Goal: Transaction & Acquisition: Purchase product/service

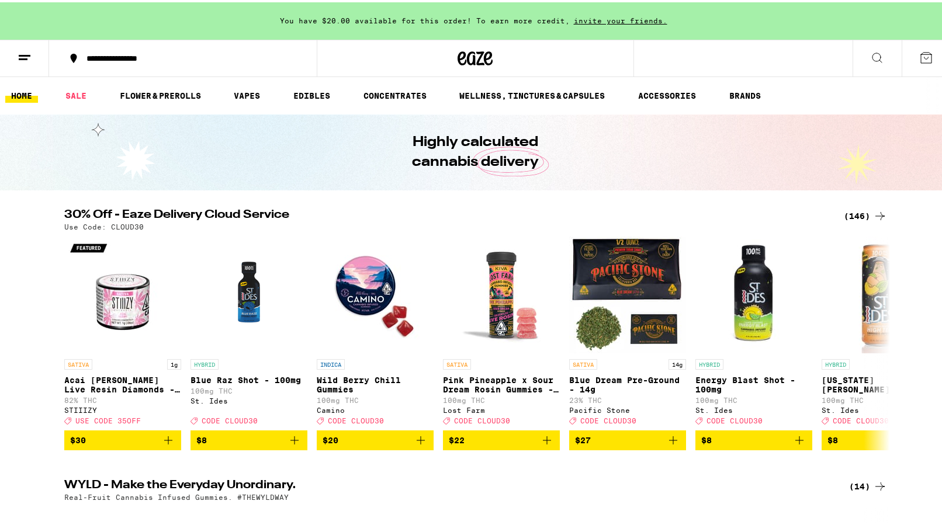
click at [853, 210] on div "(146)" at bounding box center [865, 214] width 43 height 14
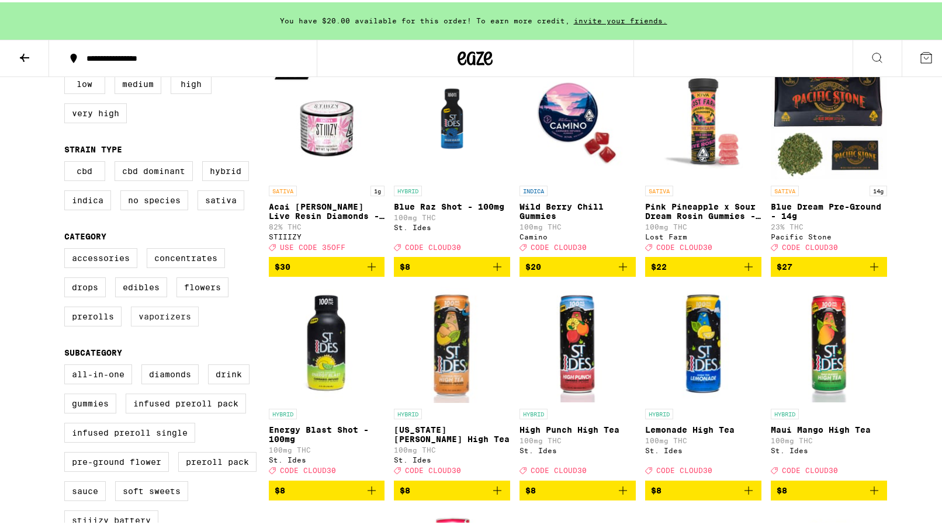
scroll to position [154, 0]
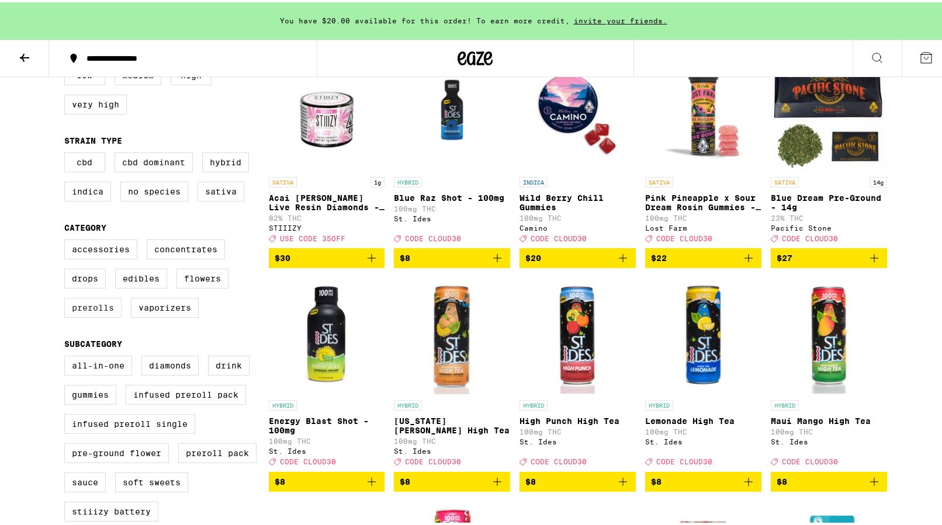
click at [93, 316] on label "Prerolls" at bounding box center [92, 306] width 57 height 20
click at [67, 240] on input "Prerolls" at bounding box center [67, 239] width 1 height 1
checkbox input "true"
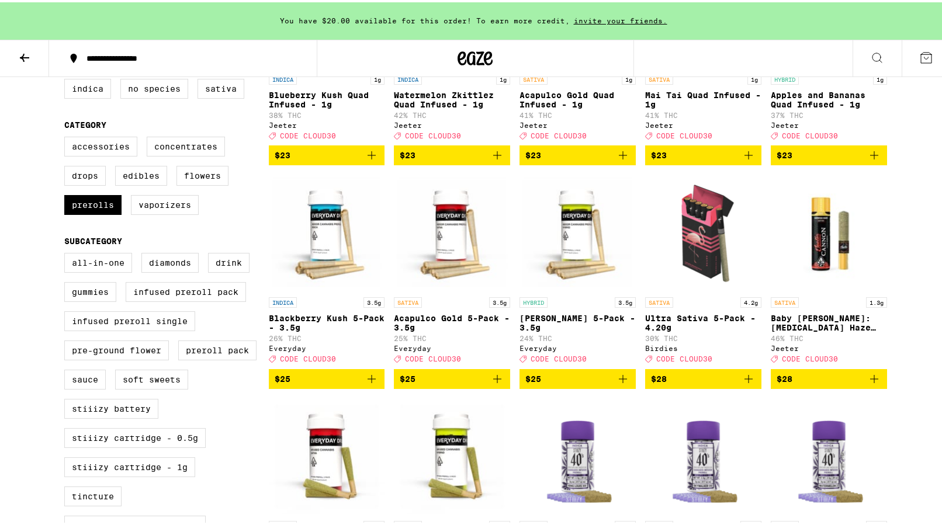
scroll to position [260, 0]
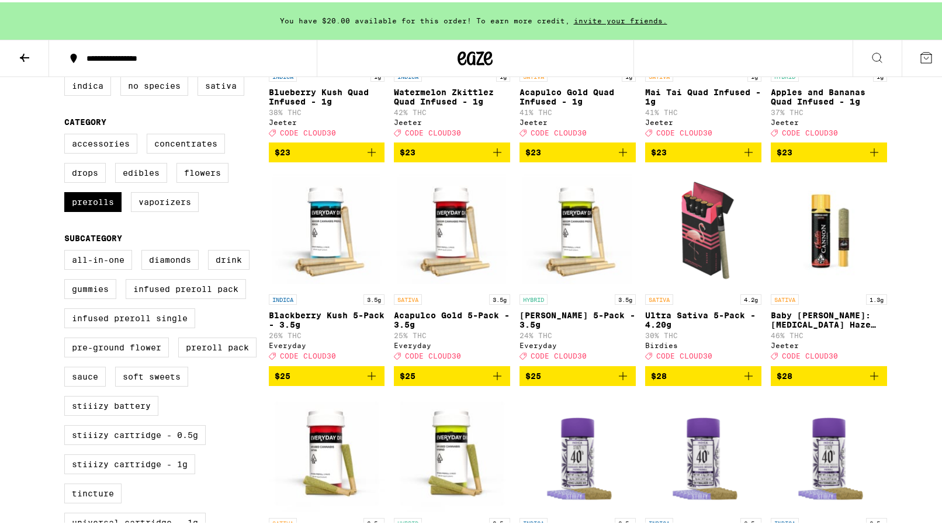
click at [369, 381] on icon "Add to bag" at bounding box center [372, 374] width 14 height 14
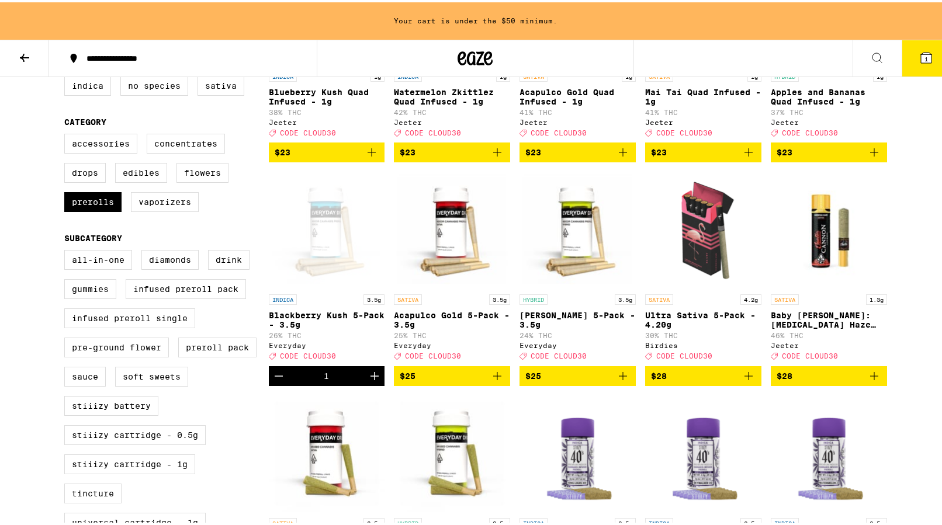
click at [747, 381] on icon "Add to bag" at bounding box center [748, 374] width 14 height 14
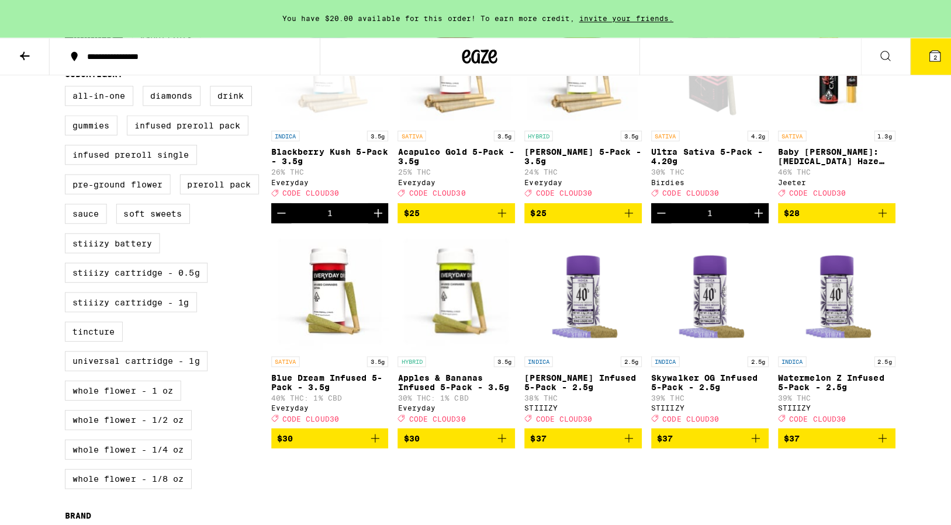
scroll to position [395, 0]
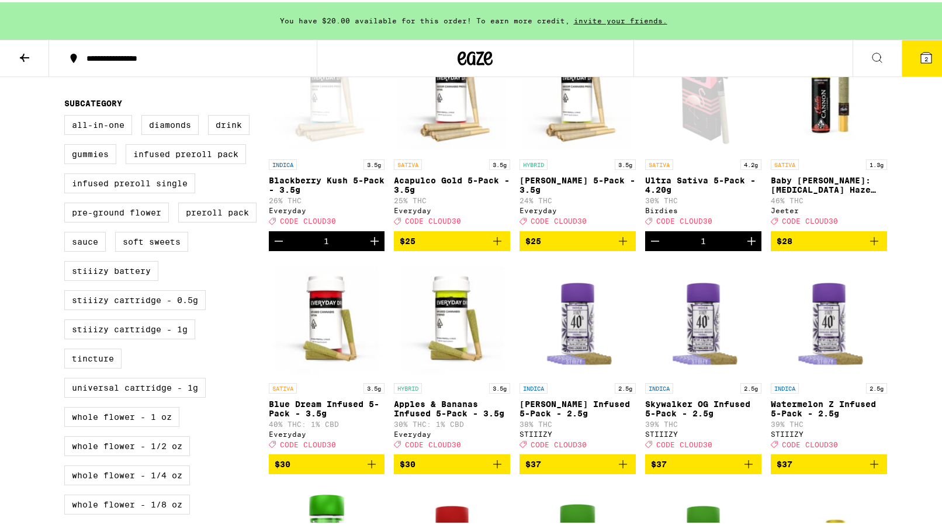
click at [490, 469] on icon "Add to bag" at bounding box center [497, 462] width 14 height 14
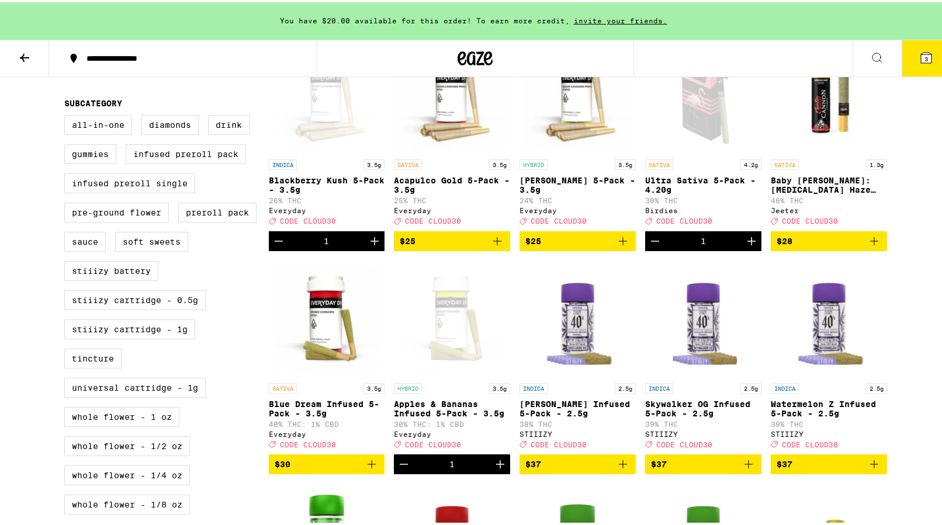
click at [910, 67] on button "3" at bounding box center [926, 56] width 49 height 36
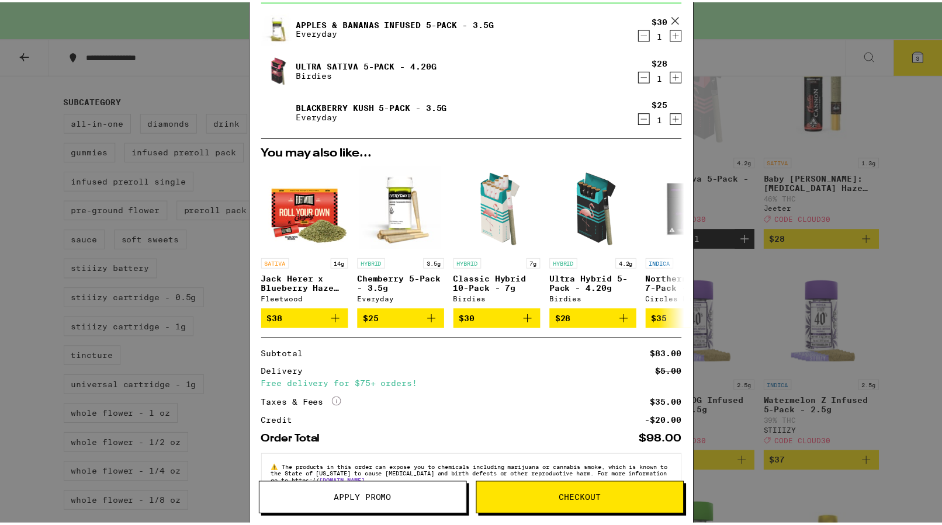
scroll to position [102, 0]
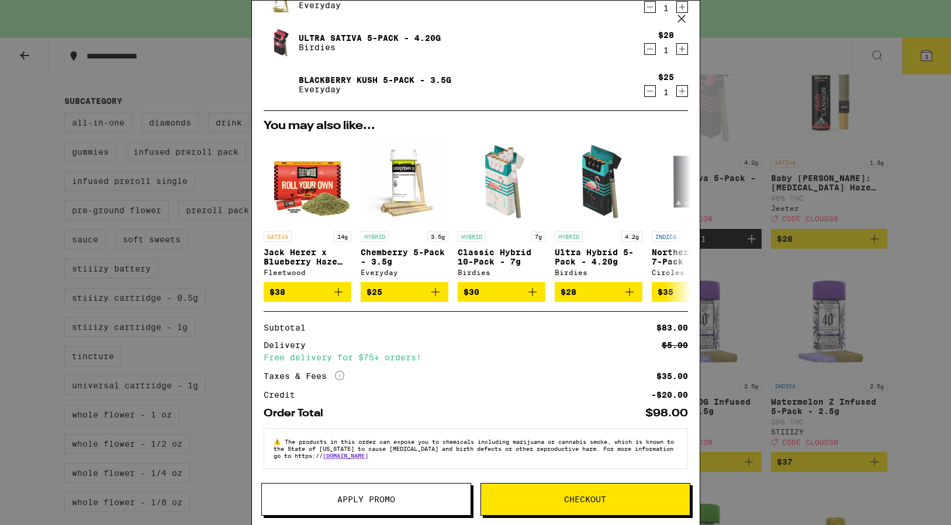
click at [370, 501] on span "Apply Promo" at bounding box center [366, 499] width 58 height 8
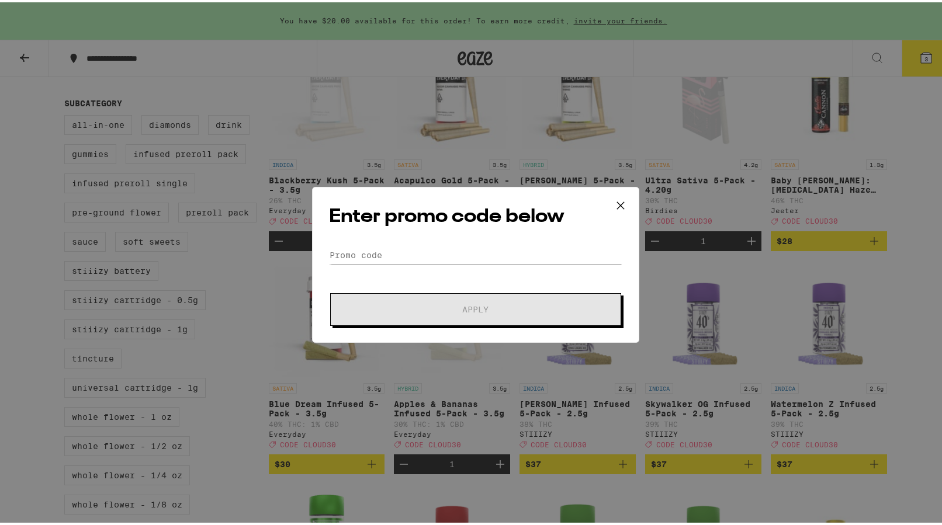
click at [350, 243] on div "Enter promo code below Promo Code Apply" at bounding box center [475, 263] width 327 height 156
click at [340, 248] on input "Promo Code" at bounding box center [475, 253] width 293 height 18
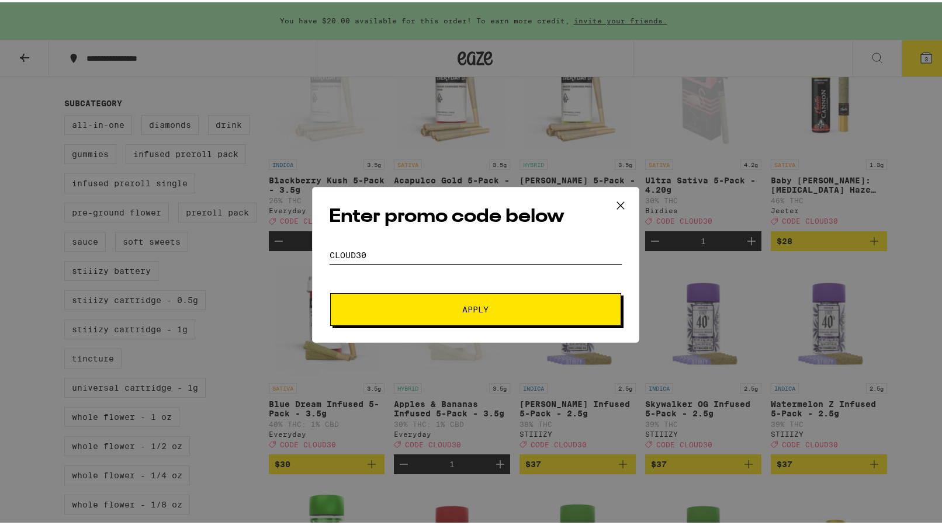
type input "CLOUD30"
click at [400, 310] on span "Apply" at bounding box center [475, 307] width 210 height 8
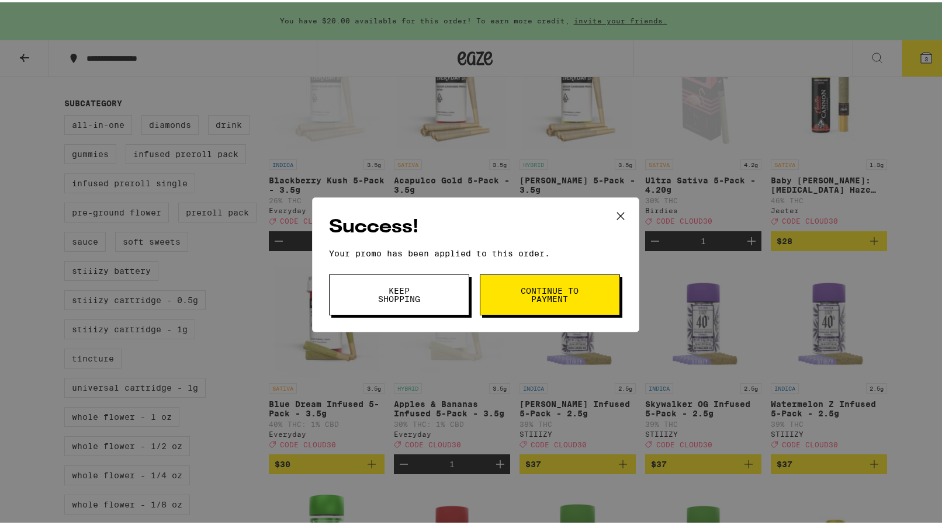
click at [532, 301] on span "Continue to payment" at bounding box center [550, 293] width 60 height 16
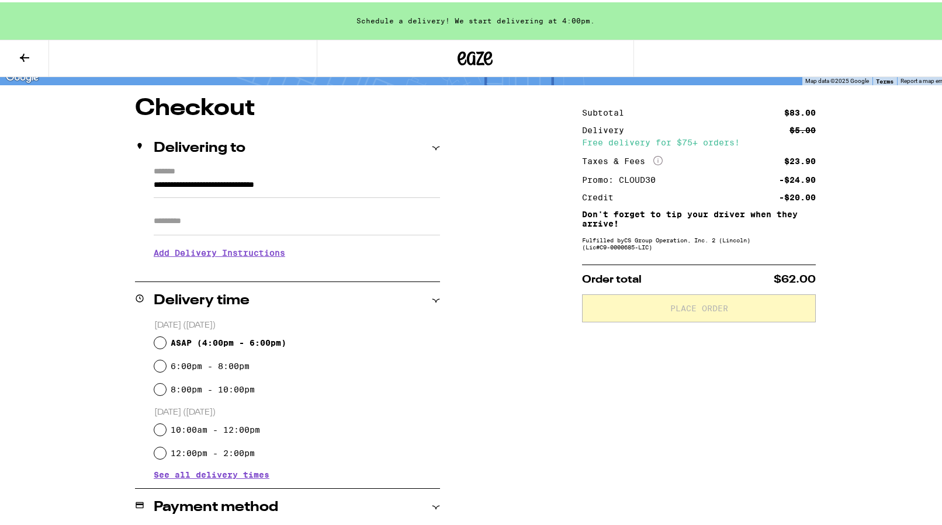
scroll to position [91, 0]
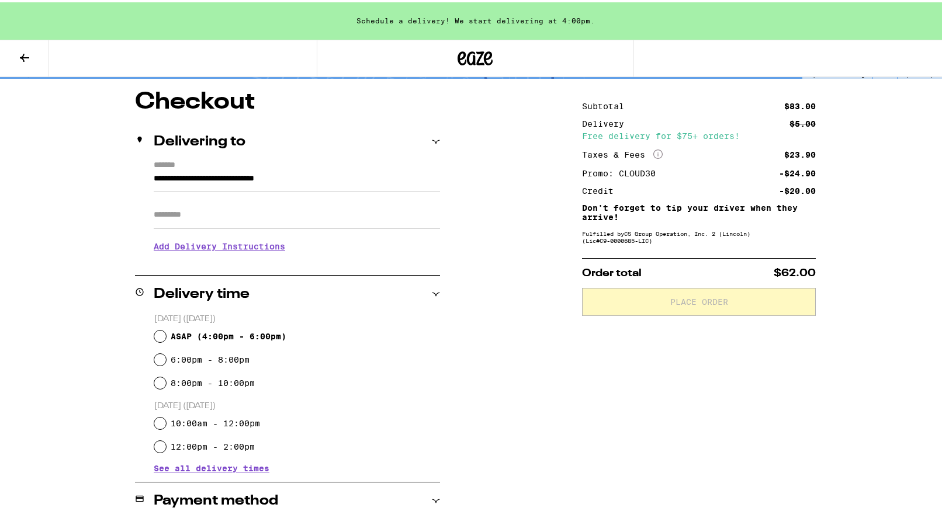
click at [245, 331] on span "ASAP ( 4:00pm - 6:00pm )" at bounding box center [229, 334] width 116 height 9
click at [166, 331] on input "ASAP ( 4:00pm - 6:00pm )" at bounding box center [160, 334] width 12 height 12
radio input "true"
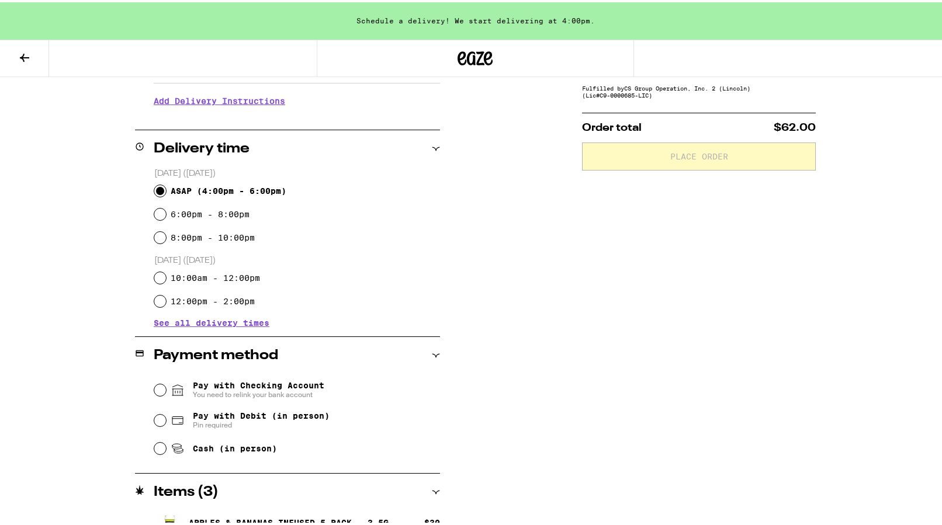
scroll to position [240, 0]
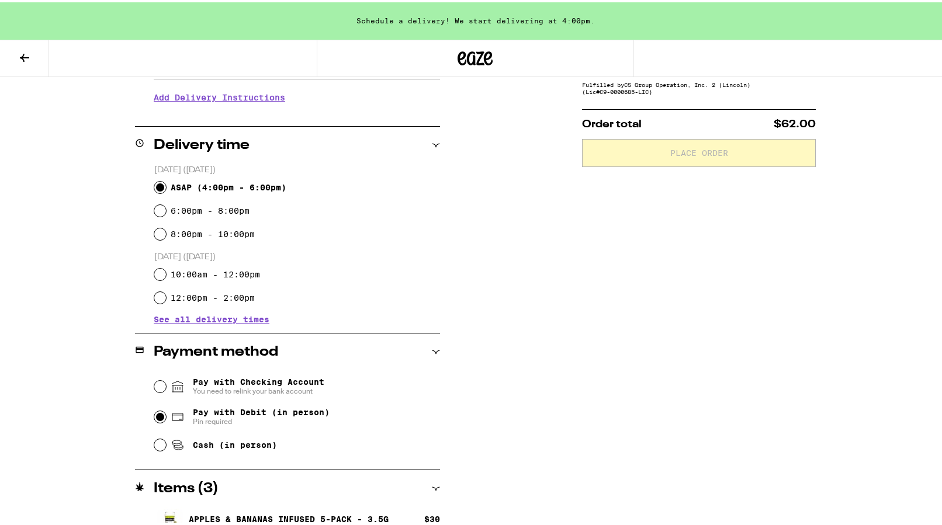
click at [161, 415] on input "Pay with Debit (in person) Pin required" at bounding box center [160, 415] width 12 height 12
radio input "true"
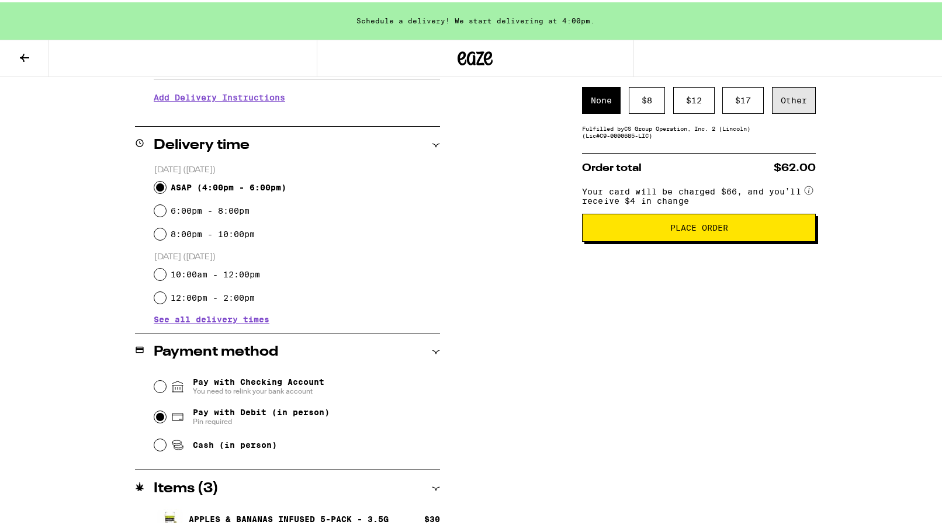
click at [773, 109] on div "Other" at bounding box center [794, 98] width 44 height 27
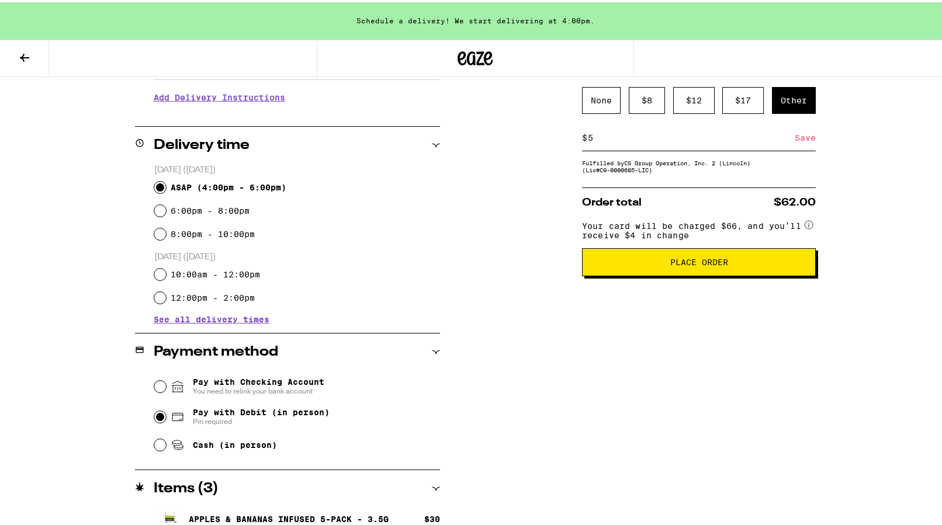
type input "5"
click at [533, 154] on div "**********" at bounding box center [475, 285] width 841 height 693
click at [795, 144] on div "Save" at bounding box center [805, 136] width 21 height 26
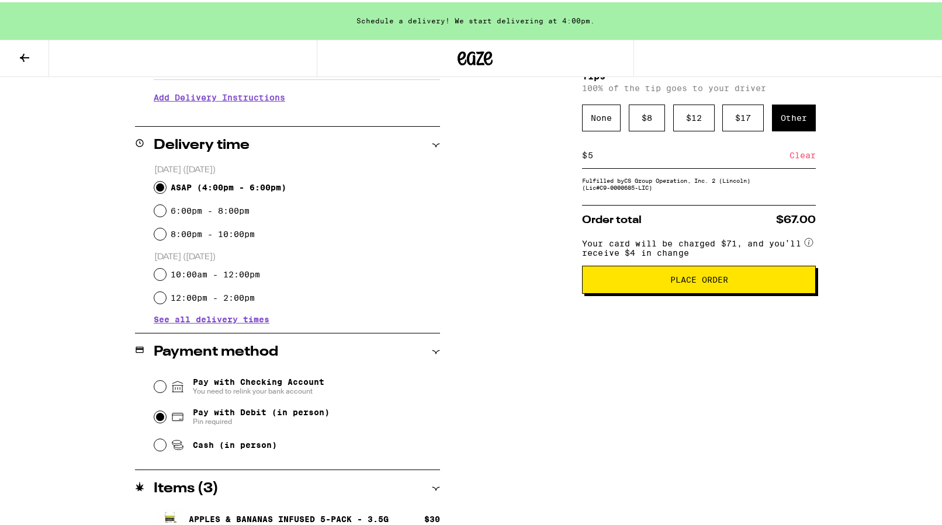
click at [805, 244] on circle at bounding box center [809, 240] width 8 height 8
click at [689, 282] on span "Place Order" at bounding box center [699, 277] width 58 height 8
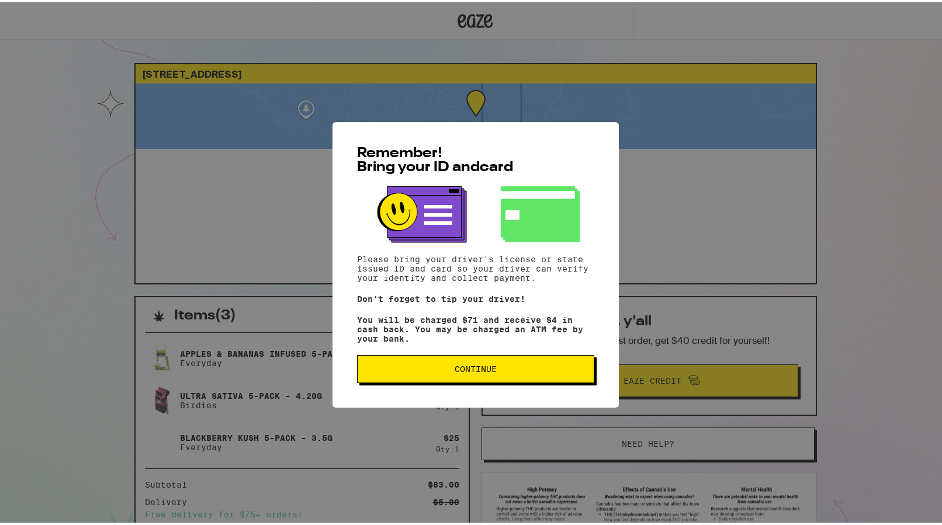
click at [443, 377] on button "Continue" at bounding box center [475, 367] width 237 height 28
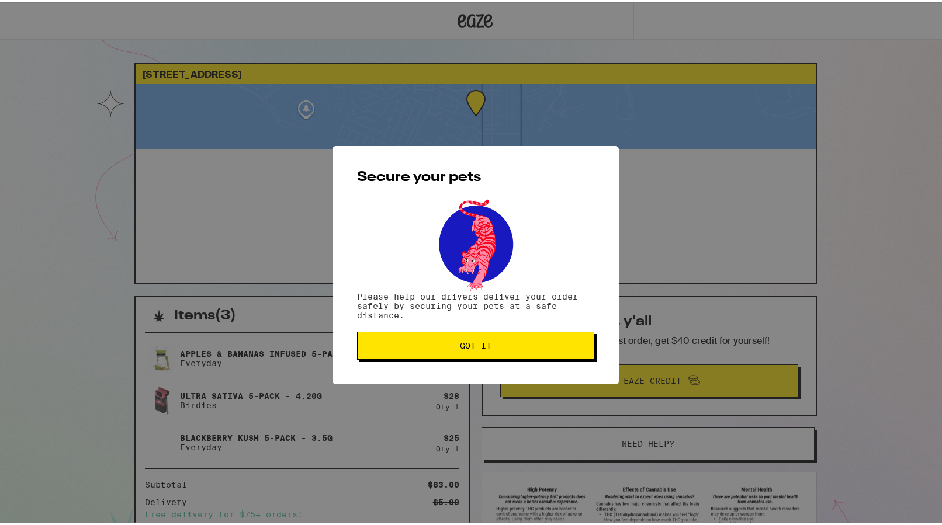
click at [412, 338] on button "Got it" at bounding box center [475, 344] width 237 height 28
